Goal: Information Seeking & Learning: Learn about a topic

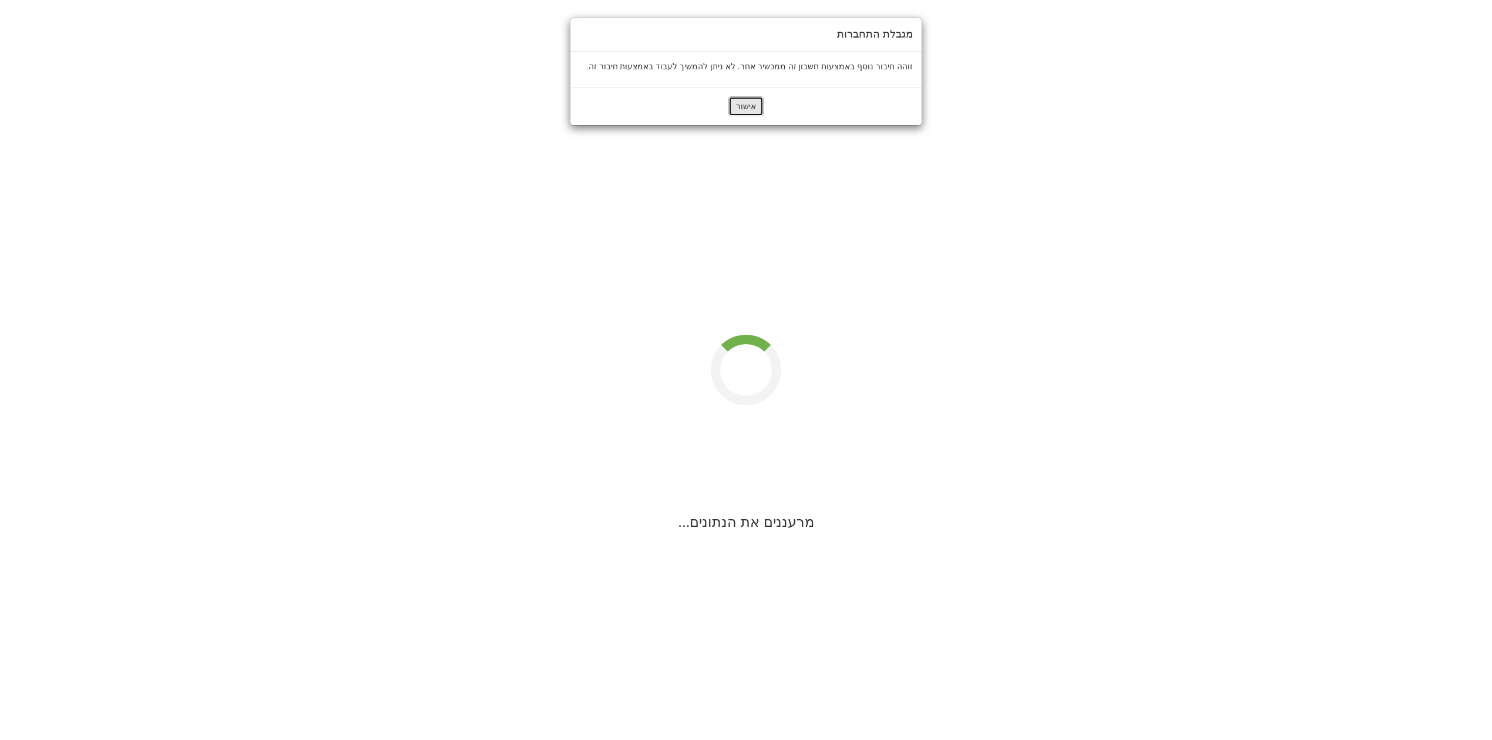
click at [748, 109] on button "אישור" at bounding box center [745, 106] width 35 height 20
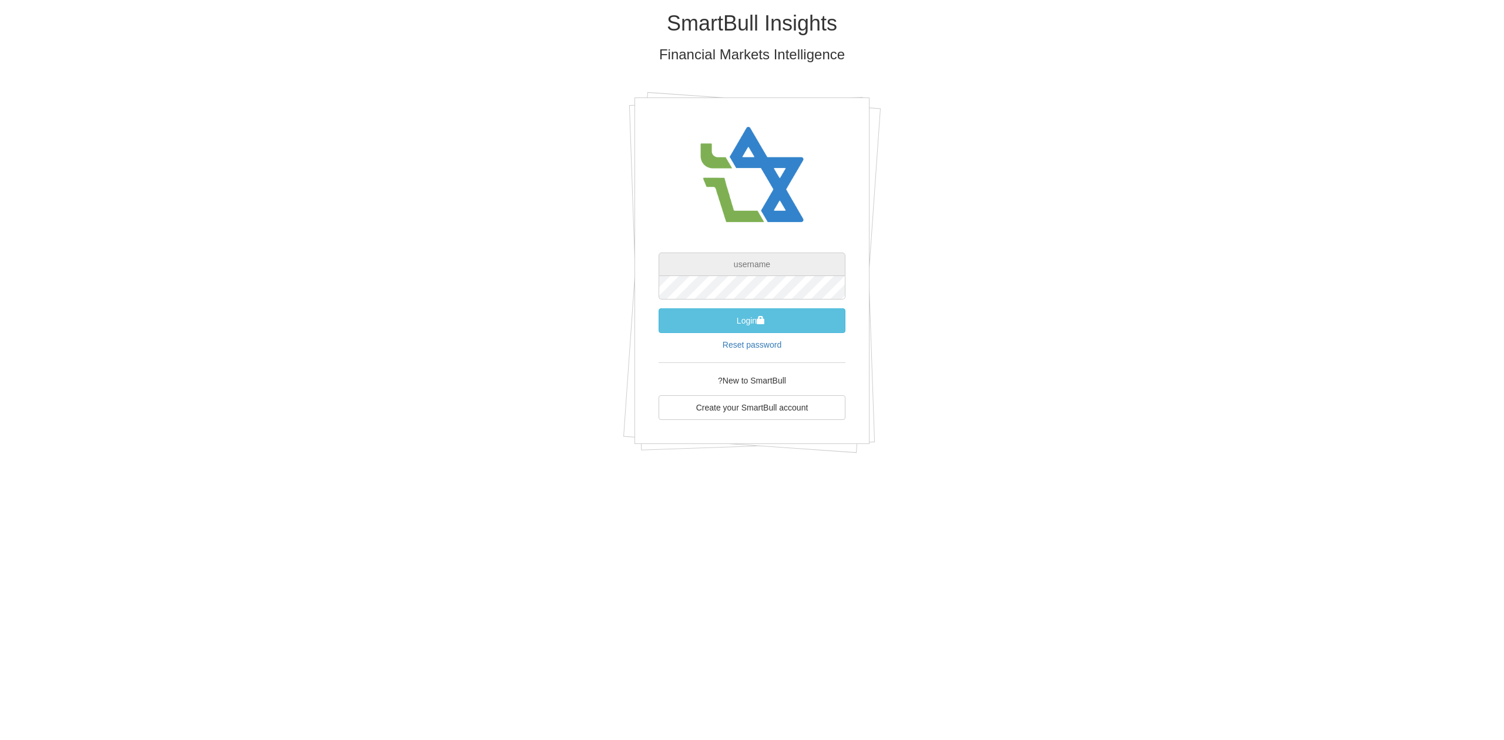
type input "[PERSON_NAME][EMAIL_ADDRESS][DOMAIN_NAME]"
click at [771, 334] on form "[EMAIL_ADDRESS][DOMAIN_NAME] Login Reset password" at bounding box center [752, 302] width 187 height 98
click at [762, 320] on span "submit" at bounding box center [761, 320] width 8 height 8
